Goal: Task Accomplishment & Management: Complete application form

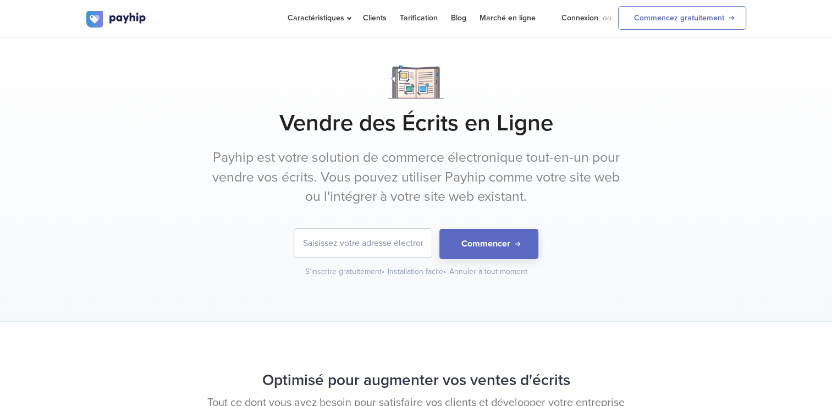
click at [379, 236] on input "email" at bounding box center [362, 243] width 137 height 29
type input "jakobyjohn3@gmail.com"
click at [514, 246] on button "Commencer" at bounding box center [488, 244] width 99 height 30
